Goal: Information Seeking & Learning: Learn about a topic

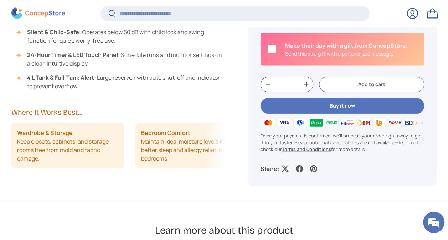
scroll to position [751, 0]
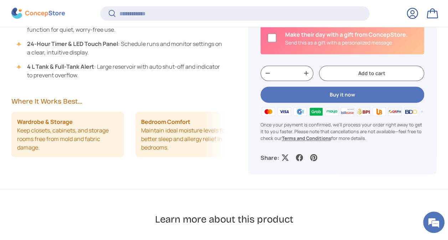
click at [216, 137] on li "Bedroom Comfort Maintain ideal moisture levels for better sleep and allergy rel…" at bounding box center [191, 135] width 113 height 46
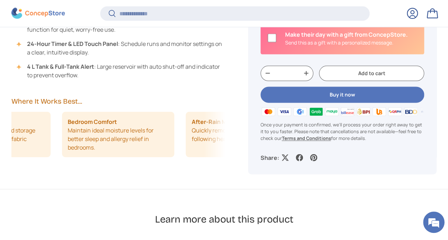
drag, startPoint x: 152, startPoint y: 142, endPoint x: 57, endPoint y: 155, distance: 96.4
click at [62, 155] on li "Bedroom Comfort Maintain ideal moisture levels for better sleep and allergy rel…" at bounding box center [118, 135] width 113 height 46
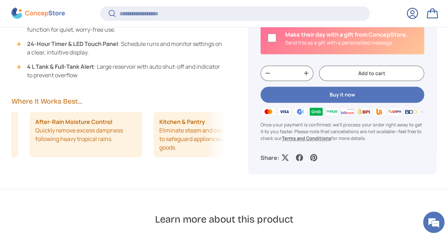
scroll to position [0, 248]
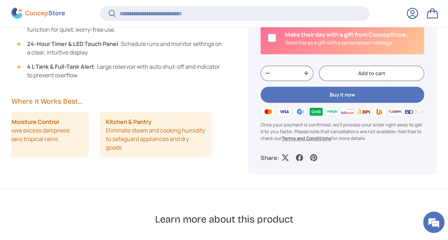
drag, startPoint x: 149, startPoint y: 136, endPoint x: 57, endPoint y: 140, distance: 91.6
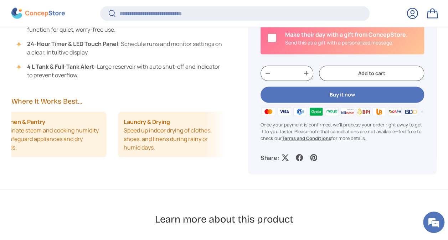
scroll to position [0, 394]
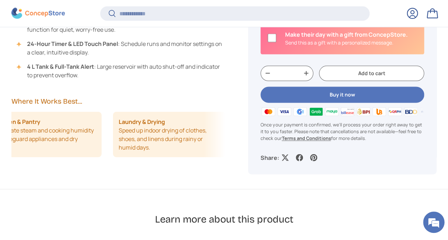
drag, startPoint x: 138, startPoint y: 136, endPoint x: 102, endPoint y: 140, distance: 36.2
click at [102, 140] on div "Wardrobe & Storage Keep closets, cabinets, and storage rooms free from mold and…" at bounding box center [118, 135] width 214 height 46
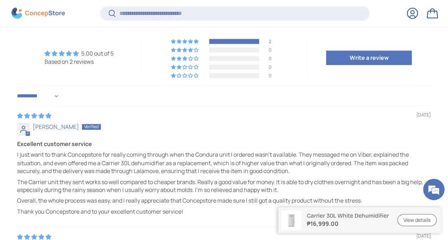
scroll to position [1751, 2815]
drag, startPoint x: 256, startPoint y: 127, endPoint x: 292, endPoint y: 126, distance: 36.7
click at [292, 151] on p "I just want to thank Concepstore for really coming through when the Condura uni…" at bounding box center [223, 163] width 413 height 24
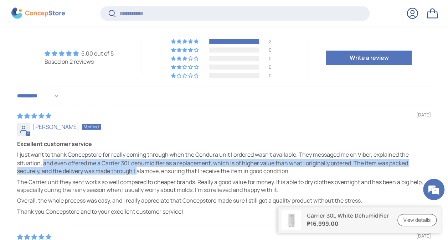
drag, startPoint x: 79, startPoint y: 140, endPoint x: 138, endPoint y: 147, distance: 59.5
click at [138, 151] on p "I just want to thank Concepstore for really coming through when the Condura uni…" at bounding box center [223, 163] width 413 height 24
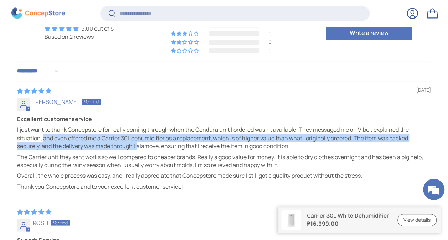
scroll to position [1891, 0]
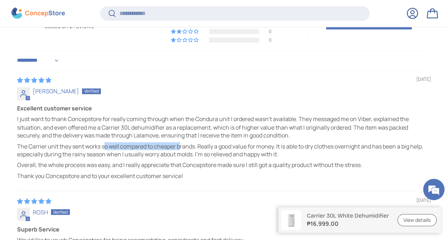
drag, startPoint x: 105, startPoint y: 120, endPoint x: 181, endPoint y: 120, distance: 75.9
click at [181, 142] on p "The Carrier unit they sent works so well compared to cheaper brands. Really a g…" at bounding box center [223, 150] width 413 height 16
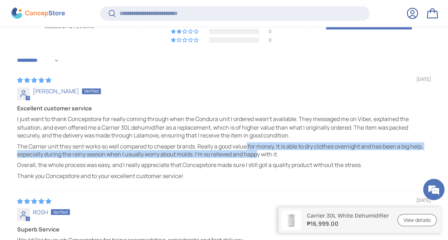
drag, startPoint x: 181, startPoint y: 120, endPoint x: 256, endPoint y: 129, distance: 75.7
click at [256, 142] on p "The Carrier unit they sent works so well compared to cheaper brands. Really a g…" at bounding box center [223, 150] width 413 height 16
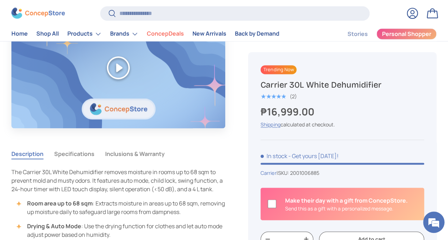
scroll to position [515, 0]
